Goal: Information Seeking & Learning: Learn about a topic

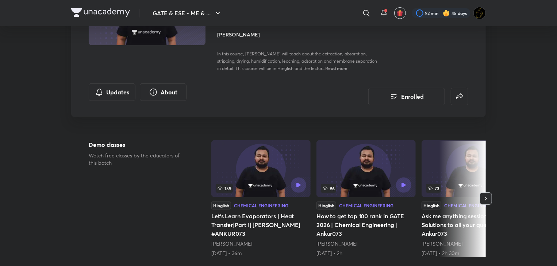
scroll to position [146, 0]
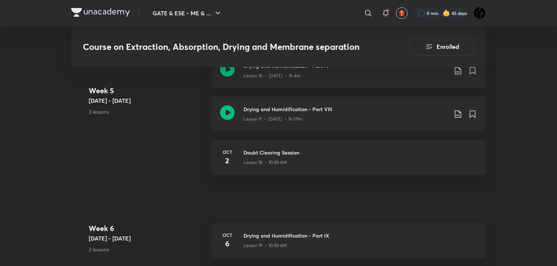
scroll to position [1233, 0]
click at [231, 111] on icon at bounding box center [227, 112] width 15 height 15
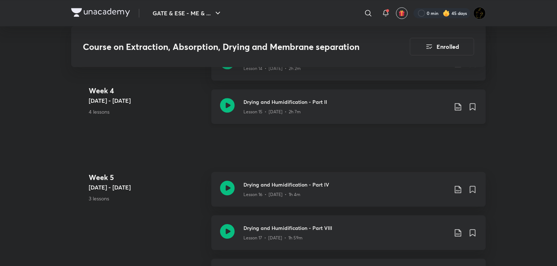
scroll to position [1197, 0]
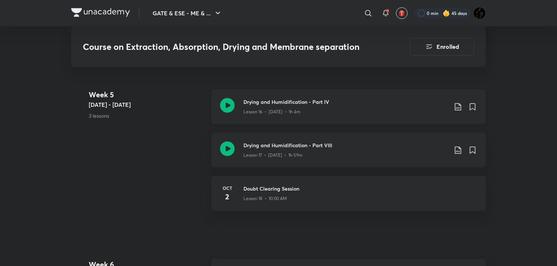
click at [283, 109] on p "Lesson 16 • Sep 29 • 1h 4m" at bounding box center [271, 112] width 57 height 7
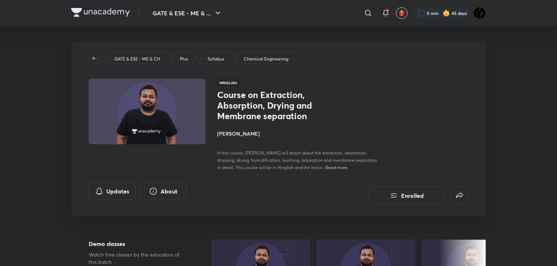
click at [376, 81] on div "Hinglish Course on Extraction, Absorption, Drying and Membrane separation Ankur…" at bounding box center [342, 125] width 251 height 92
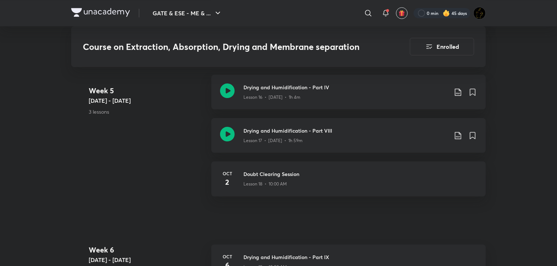
scroll to position [1277, 0]
